Goal: Task Accomplishment & Management: Manage account settings

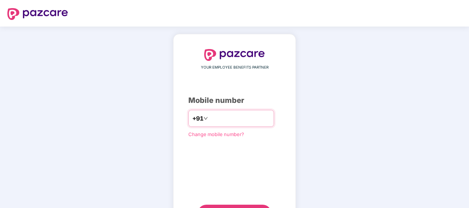
click at [210, 115] on input "number" at bounding box center [239, 119] width 61 height 12
click at [209, 118] on input "**********" at bounding box center [239, 119] width 61 height 12
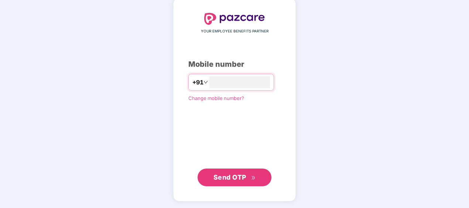
type input "**********"
click at [229, 177] on span "Send OTP" at bounding box center [229, 177] width 33 height 8
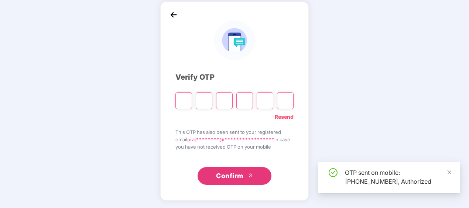
scroll to position [32, 0]
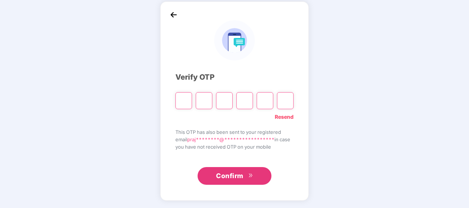
type input "*"
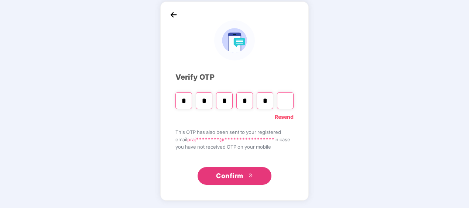
type input "*"
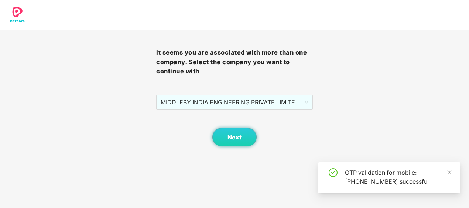
scroll to position [0, 0]
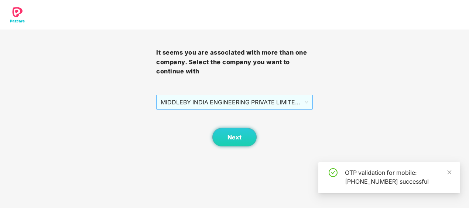
click at [303, 107] on span "MIDDLEBY INDIA ENGINEERING PRIVATE LIMITED - MIEPL124 - ADMIN" at bounding box center [234, 102] width 147 height 14
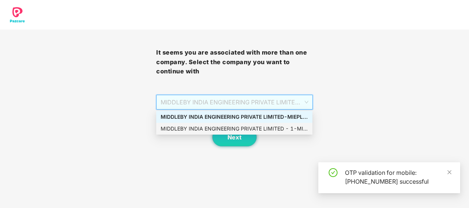
click at [284, 126] on div "MIDDLEBY INDIA ENGINEERING PRIVATE LIMITED - 1 - MIEPL124 - ADMIN" at bounding box center [234, 129] width 147 height 8
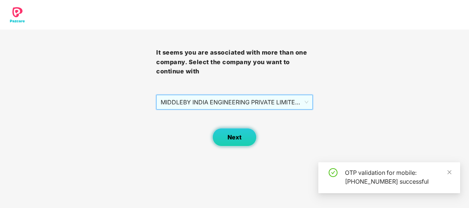
click at [239, 139] on span "Next" at bounding box center [234, 137] width 14 height 7
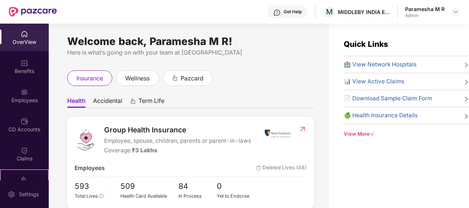
click at [451, 14] on div "Paramesha M R Admin" at bounding box center [432, 12] width 55 height 13
click at [454, 13] on img at bounding box center [455, 12] width 6 height 6
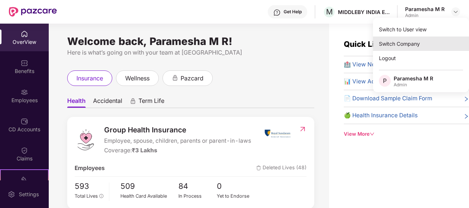
click at [408, 46] on div "Switch Company" at bounding box center [421, 44] width 96 height 14
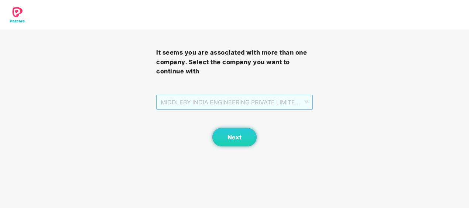
click at [310, 101] on div "MIDDLEBY INDIA ENGINEERING PRIVATE LIMITED - MIEPL124 - ADMIN" at bounding box center [234, 102] width 156 height 15
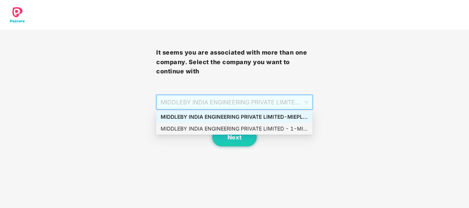
click at [286, 130] on div "MIDDLEBY INDIA ENGINEERING PRIVATE LIMITED - 1 - MIEPL124 - ADMIN" at bounding box center [234, 129] width 147 height 8
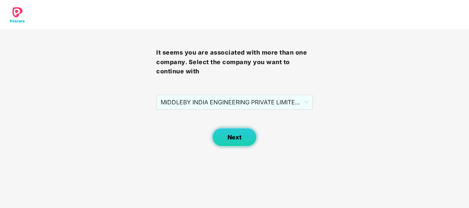
click at [234, 140] on span "Next" at bounding box center [234, 137] width 14 height 7
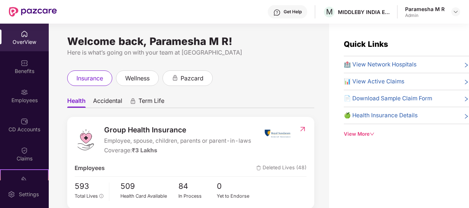
click at [461, 9] on header "Get Help M MIDDLEBY [GEOGRAPHIC_DATA] ENGINEERING PRIVATE LIMITED - 1 Paramesha…" at bounding box center [234, 12] width 469 height 24
click at [456, 11] on img at bounding box center [455, 12] width 6 height 6
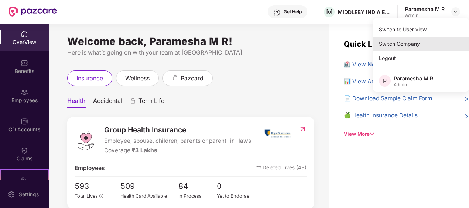
click at [418, 40] on div "Switch Company" at bounding box center [421, 44] width 96 height 14
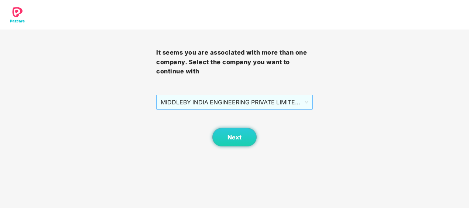
click at [307, 100] on span "MIDDLEBY INDIA ENGINEERING PRIVATE LIMITED - MIEPL124 - ADMIN" at bounding box center [234, 102] width 147 height 14
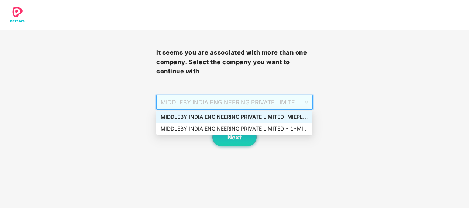
click at [300, 117] on div "MIDDLEBY INDIA ENGINEERING PRIVATE LIMITED - MIEPL124 - ADMIN" at bounding box center [234, 117] width 147 height 8
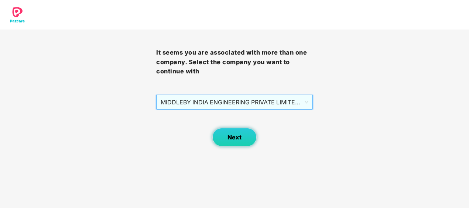
click at [227, 139] on span "Next" at bounding box center [234, 137] width 14 height 7
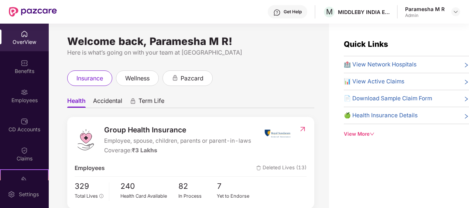
scroll to position [74, 0]
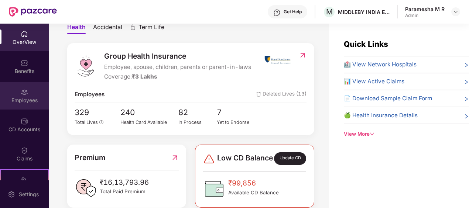
click at [32, 99] on div "Employees" at bounding box center [24, 100] width 49 height 7
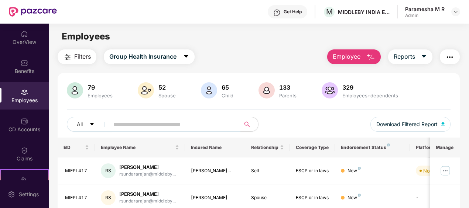
click at [151, 124] on input "text" at bounding box center [171, 124] width 117 height 11
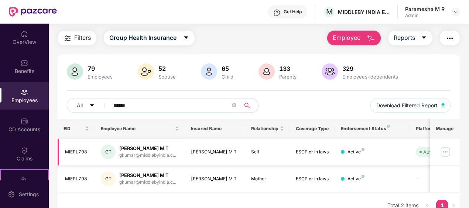
scroll to position [29, 0]
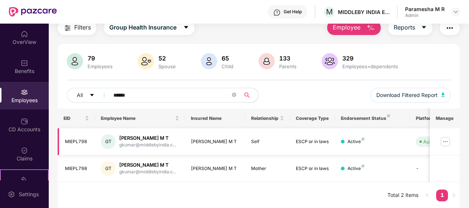
type input "******"
click at [448, 140] on img at bounding box center [445, 142] width 12 height 12
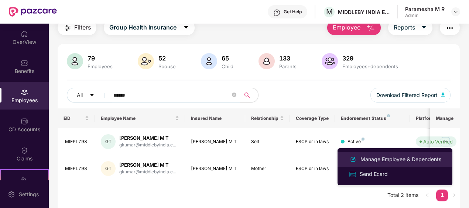
click at [379, 162] on div "Manage Employee & Dependents" at bounding box center [401, 159] width 84 height 8
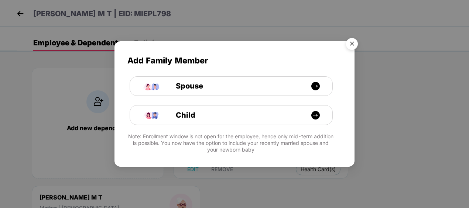
click at [351, 47] on img "Close" at bounding box center [351, 45] width 21 height 21
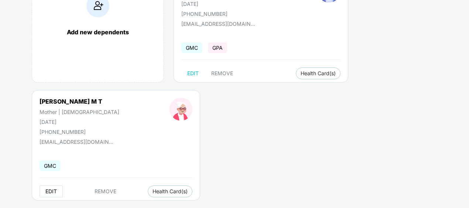
scroll to position [107, 0]
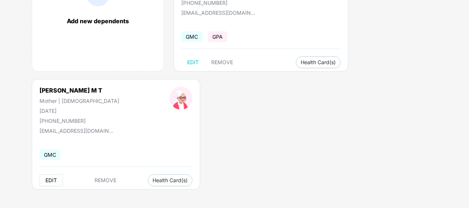
click at [48, 179] on span "EDIT" at bounding box center [50, 180] width 11 height 6
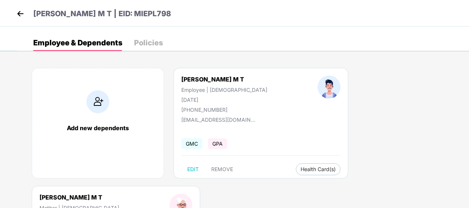
select select "******"
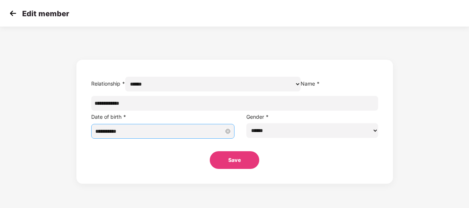
click at [204, 135] on input "**********" at bounding box center [159, 131] width 129 height 8
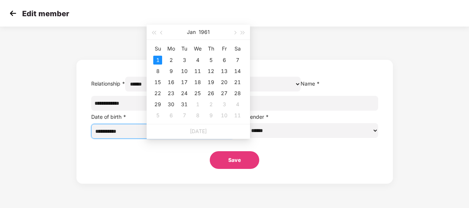
click at [190, 135] on input "**********" at bounding box center [159, 131] width 129 height 8
click at [203, 36] on button "1961" at bounding box center [204, 32] width 11 height 15
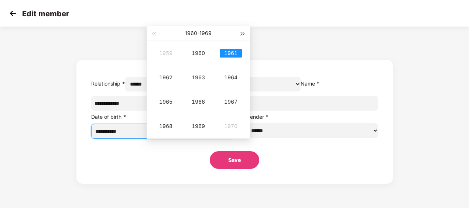
click at [240, 30] on button "button" at bounding box center [243, 33] width 8 height 15
click at [230, 78] on div "1974" at bounding box center [231, 77] width 22 height 9
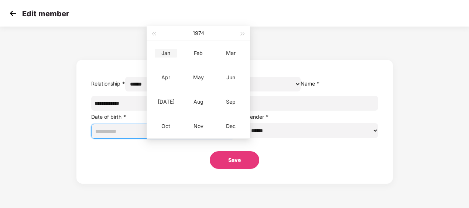
click at [163, 55] on div "Jan" at bounding box center [166, 53] width 22 height 9
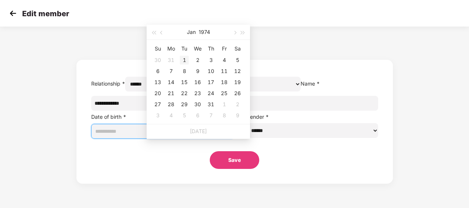
type input "**********"
click at [187, 60] on div "1" at bounding box center [184, 60] width 9 height 9
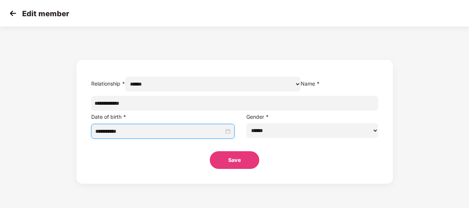
click at [244, 169] on button "Save" at bounding box center [234, 160] width 49 height 18
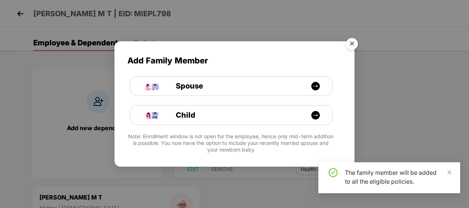
click at [351, 42] on img "Close" at bounding box center [351, 45] width 21 height 21
